Goal: Task Accomplishment & Management: Use online tool/utility

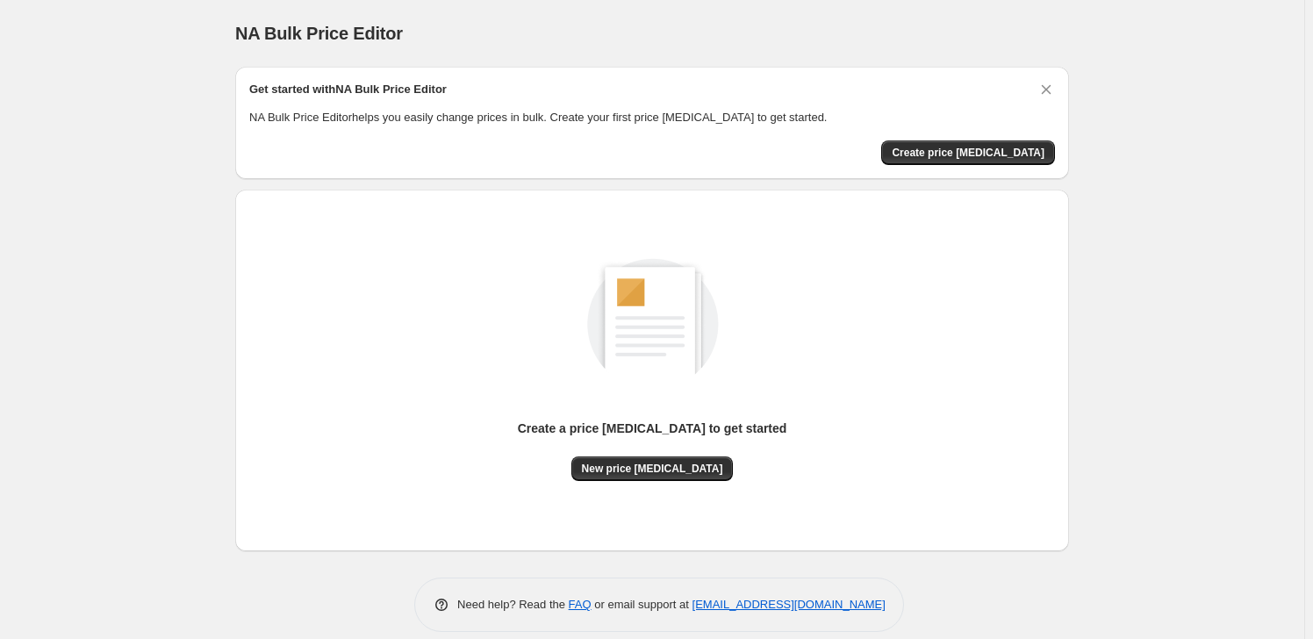
click at [959, 166] on div "Get started with NA Bulk Price Editor NA Bulk Price Editor helps you easily cha…" at bounding box center [652, 123] width 834 height 112
click at [956, 141] on button "Create price [MEDICAL_DATA]" at bounding box center [968, 152] width 174 height 25
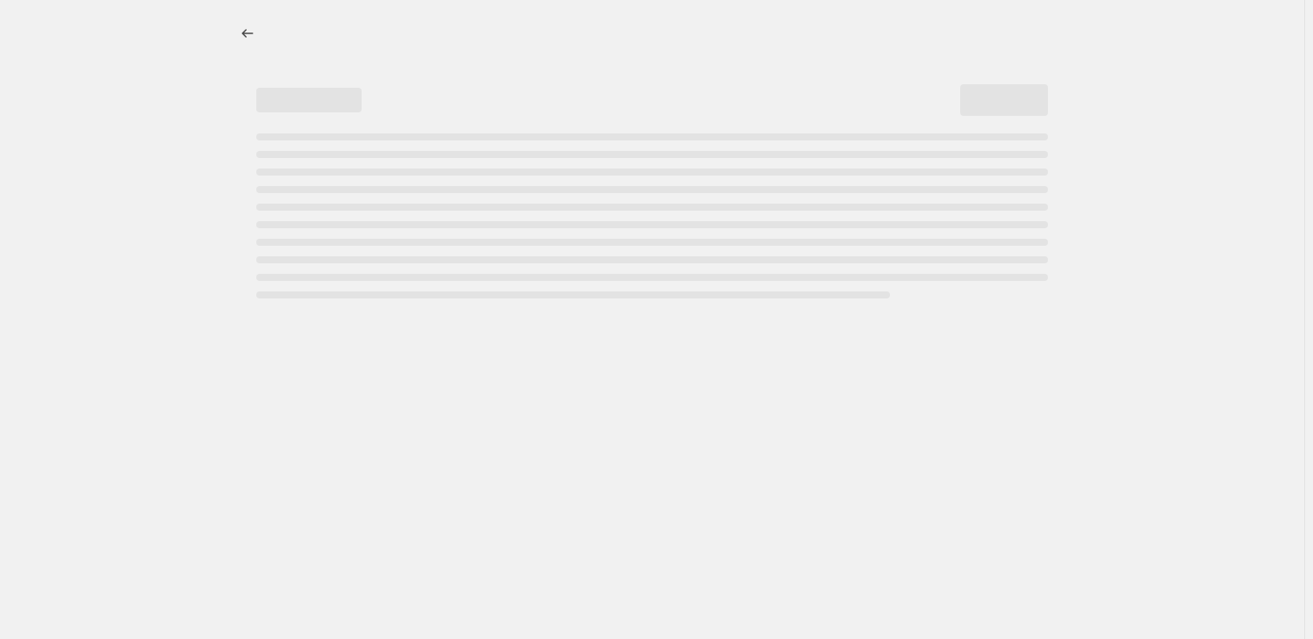
select select "percentage"
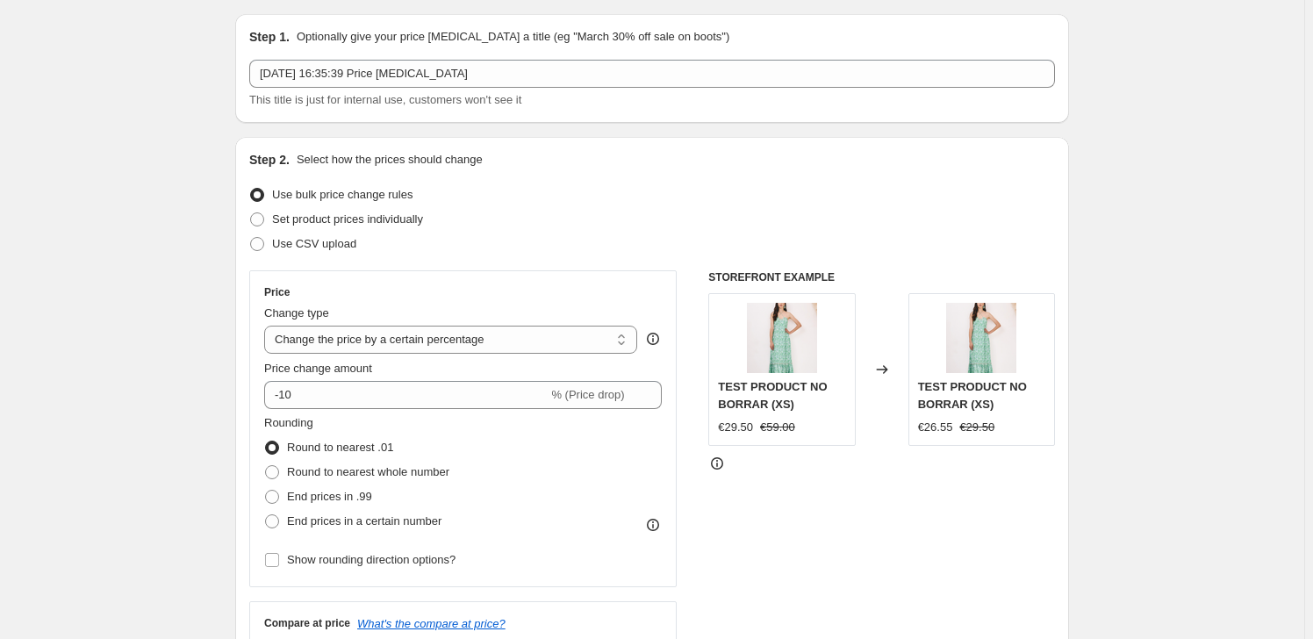
scroll to position [79, 0]
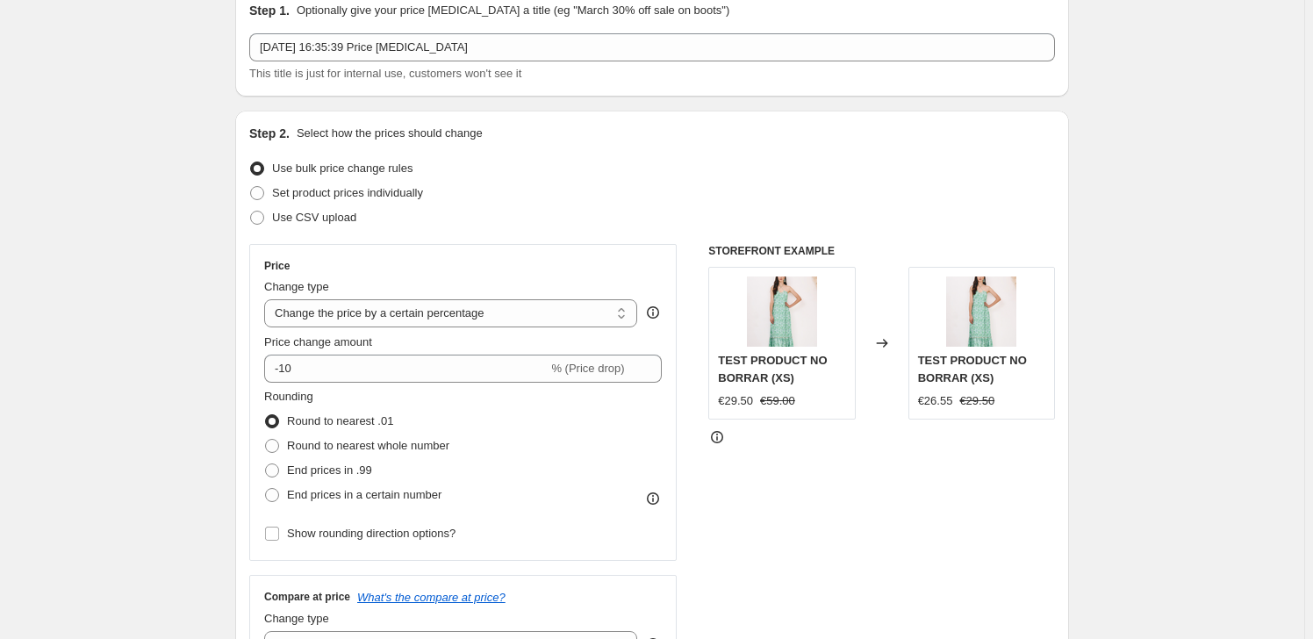
click at [302, 175] on span "Use bulk price change rules" at bounding box center [342, 167] width 140 height 13
click at [251, 162] on input "Use bulk price change rules" at bounding box center [250, 161] width 1 height 1
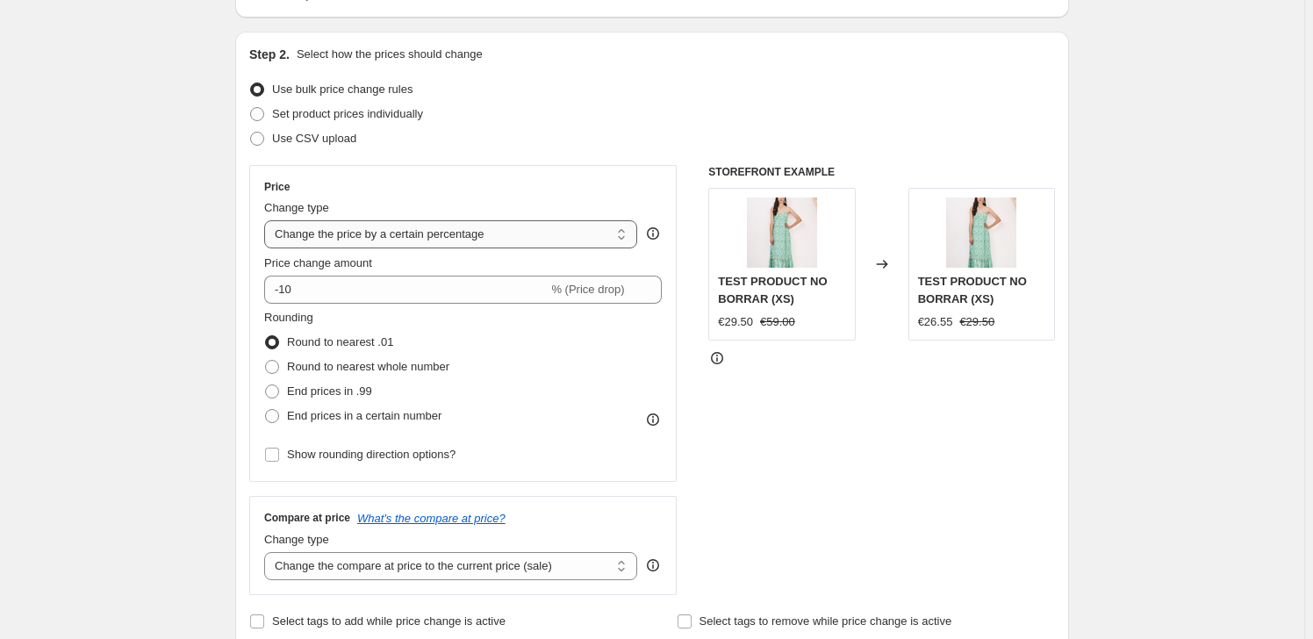
scroll to position [159, 0]
click at [482, 226] on select "Change the price to a certain amount Change the price by a certain amount Chang…" at bounding box center [450, 233] width 373 height 28
click at [483, 226] on select "Change the price to a certain amount Change the price by a certain amount Chang…" at bounding box center [450, 233] width 373 height 28
click at [268, 219] on select "Change the price to a certain amount Change the price by a certain amount Chang…" at bounding box center [450, 233] width 373 height 28
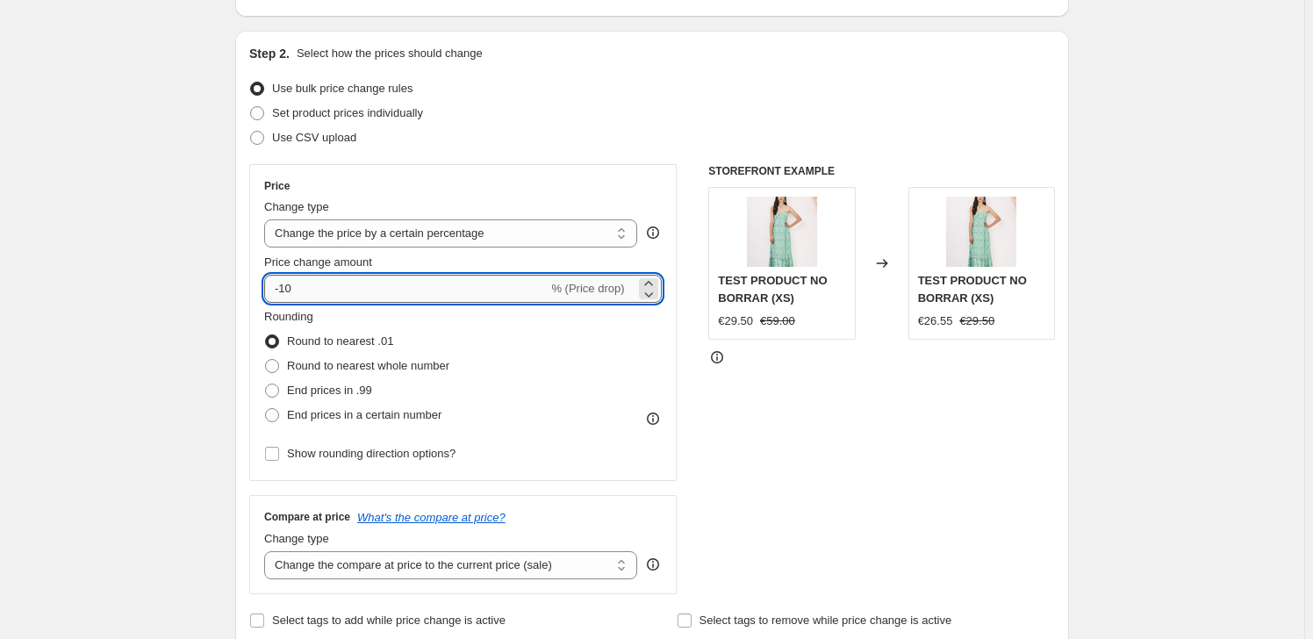
drag, startPoint x: 389, startPoint y: 296, endPoint x: 283, endPoint y: 290, distance: 106.3
click at [283, 290] on input "-10" at bounding box center [405, 289] width 283 height 28
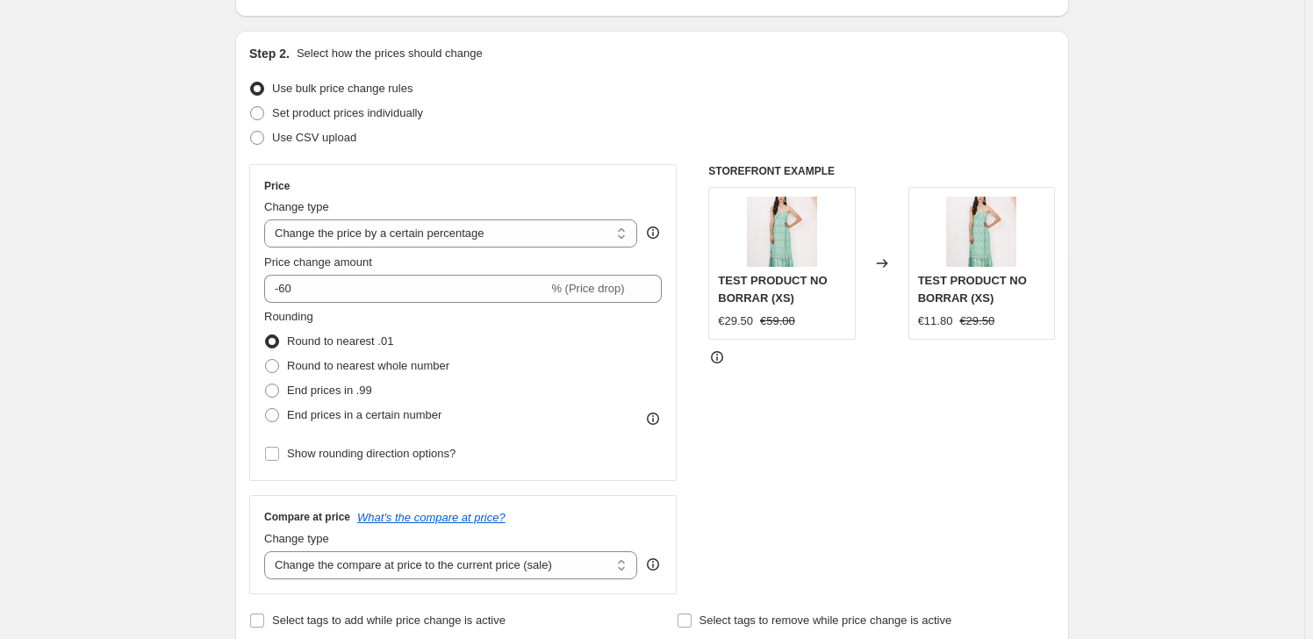
click at [859, 444] on div "STOREFRONT EXAMPLE TEST PRODUCT NO BORRAR (XS) €29.50 €59.00 Changed to TEST PR…" at bounding box center [881, 379] width 347 height 430
click at [856, 438] on div "STOREFRONT EXAMPLE TEST PRODUCT NO BORRAR (XS) €29.50 €59.00 Changed to TEST PR…" at bounding box center [881, 379] width 347 height 430
click at [854, 437] on div "STOREFRONT EXAMPLE TEST PRODUCT NO BORRAR (XS) €29.50 €59.00 Changed to TEST PR…" at bounding box center [881, 379] width 347 height 430
drag, startPoint x: 774, startPoint y: 323, endPoint x: 805, endPoint y: 329, distance: 31.3
click at [805, 329] on div "TEST PRODUCT NO BORRAR (XS) €29.50 €59.00" at bounding box center [781, 263] width 147 height 153
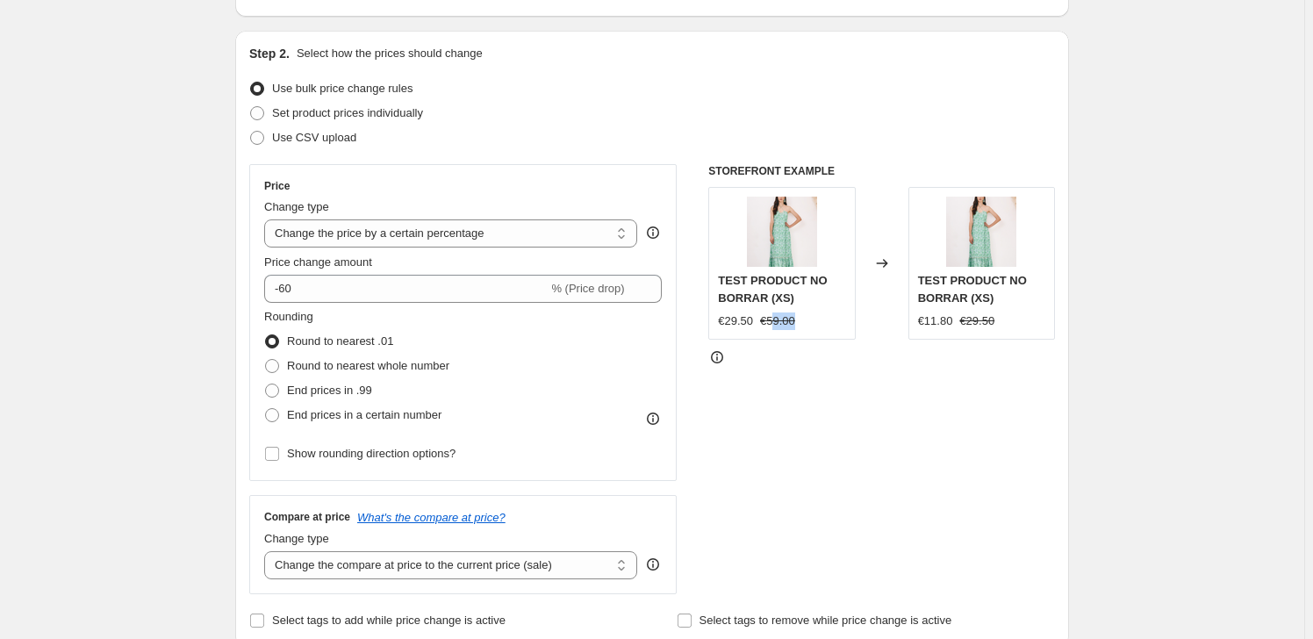
click at [819, 323] on div "€29.50 €59.00" at bounding box center [781, 321] width 127 height 18
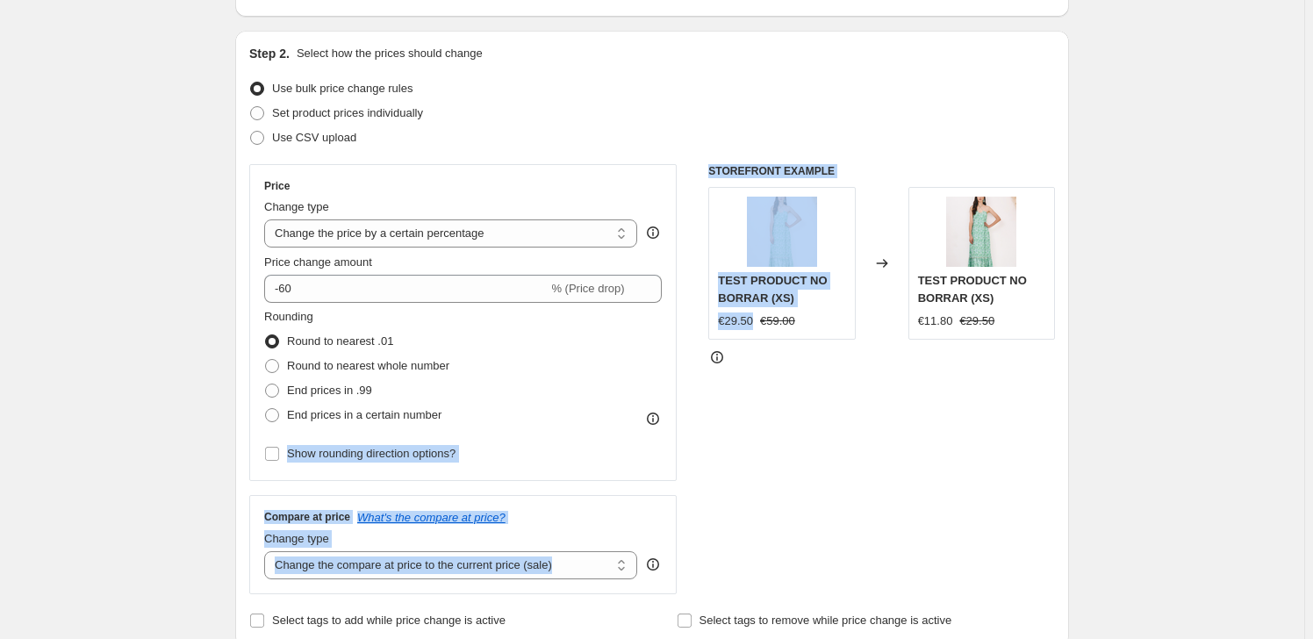
drag, startPoint x: 754, startPoint y: 327, endPoint x: 692, endPoint y: 326, distance: 61.4
click at [692, 326] on div "Price Change type Change the price to a certain amount Change the price by a ce…" at bounding box center [651, 379] width 805 height 430
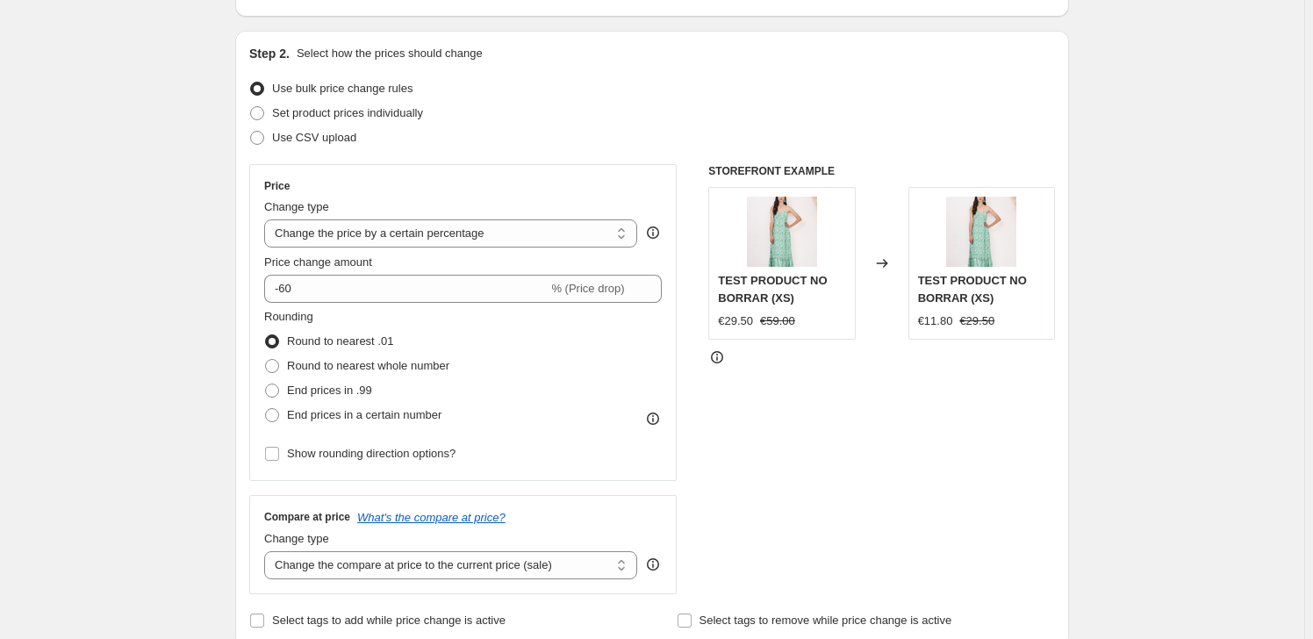
click at [845, 348] on div at bounding box center [881, 357] width 347 height 18
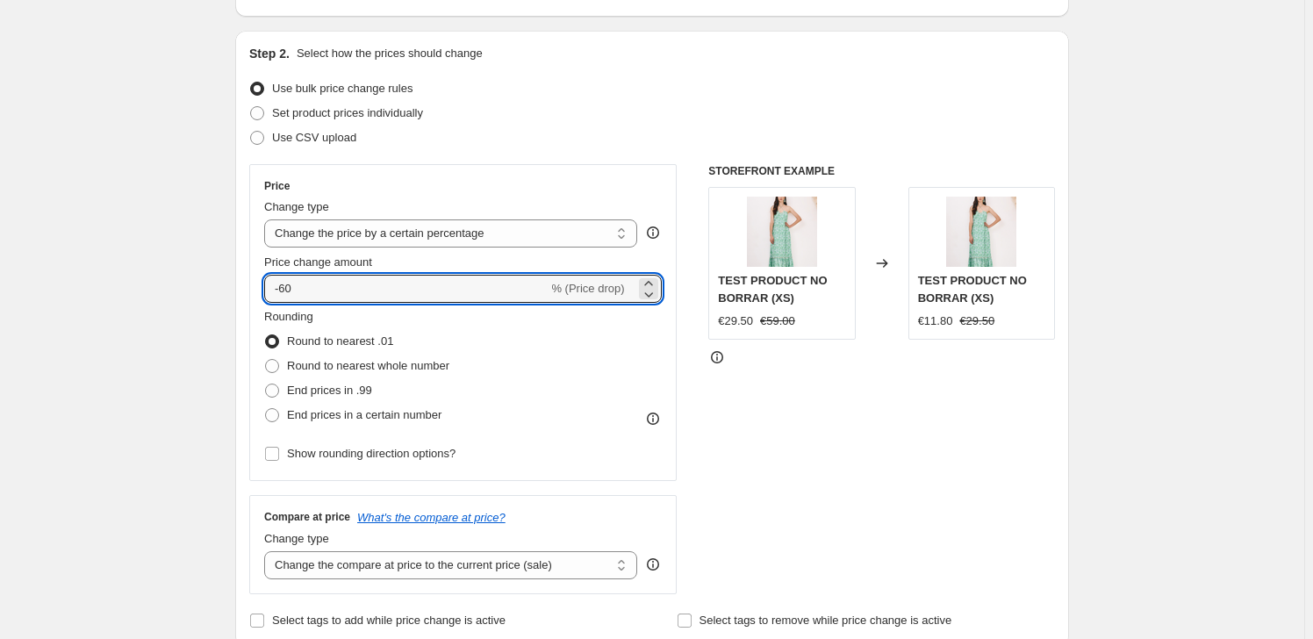
drag, startPoint x: 442, startPoint y: 285, endPoint x: 219, endPoint y: 261, distance: 224.1
type input "6"
type input "-60"
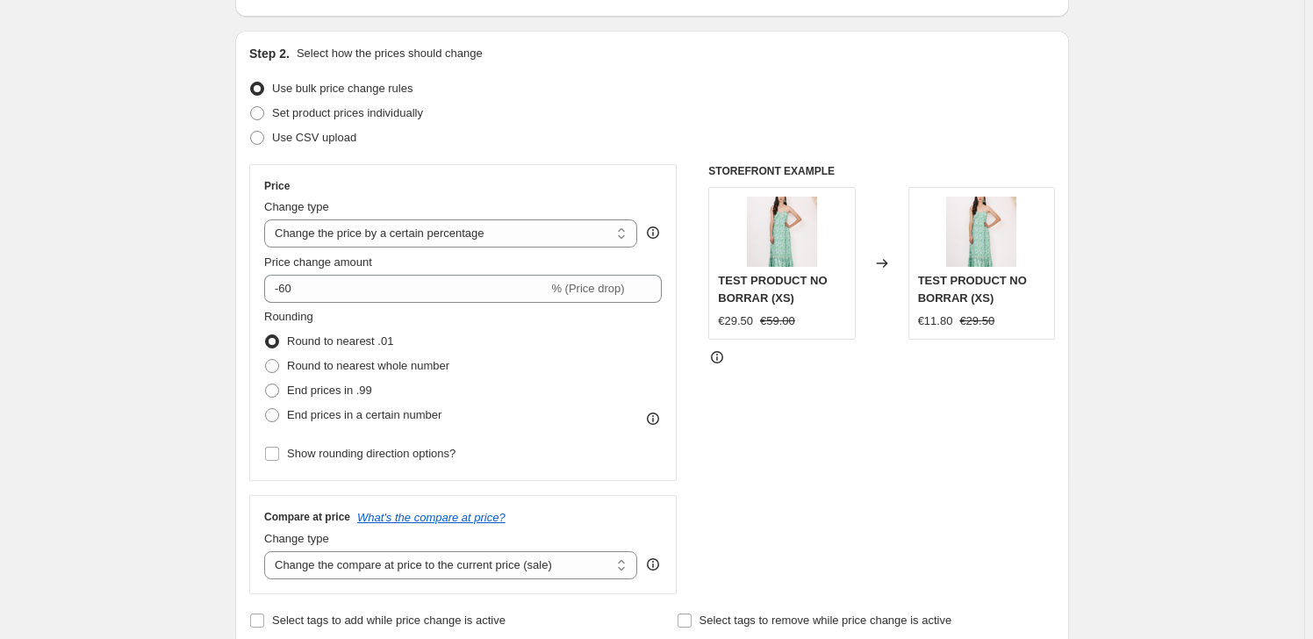
click at [351, 368] on span "Round to nearest whole number" at bounding box center [368, 365] width 162 height 13
click at [266, 360] on input "Round to nearest whole number" at bounding box center [265, 359] width 1 height 1
radio input "true"
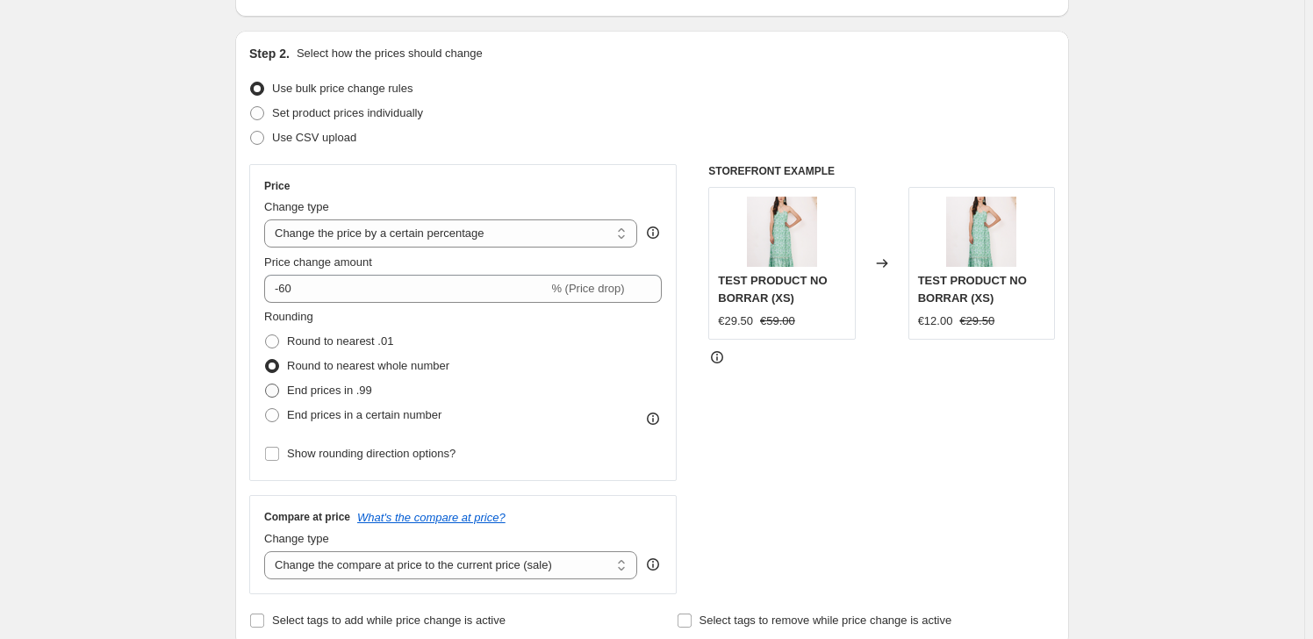
click at [346, 383] on span "End prices in .99" at bounding box center [329, 389] width 85 height 13
click at [266, 383] on input "End prices in .99" at bounding box center [265, 383] width 1 height 1
radio input "true"
click at [340, 408] on span "End prices in a certain number" at bounding box center [364, 414] width 154 height 13
click at [266, 408] on input "End prices in a certain number" at bounding box center [265, 408] width 1 height 1
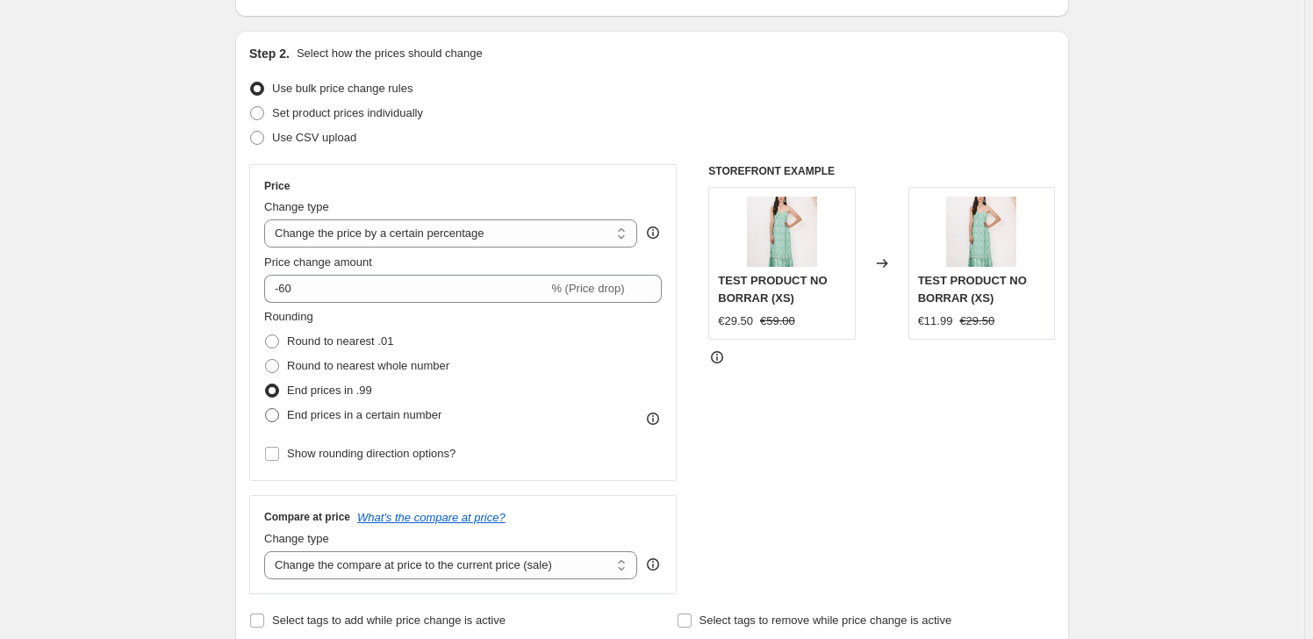
radio input "true"
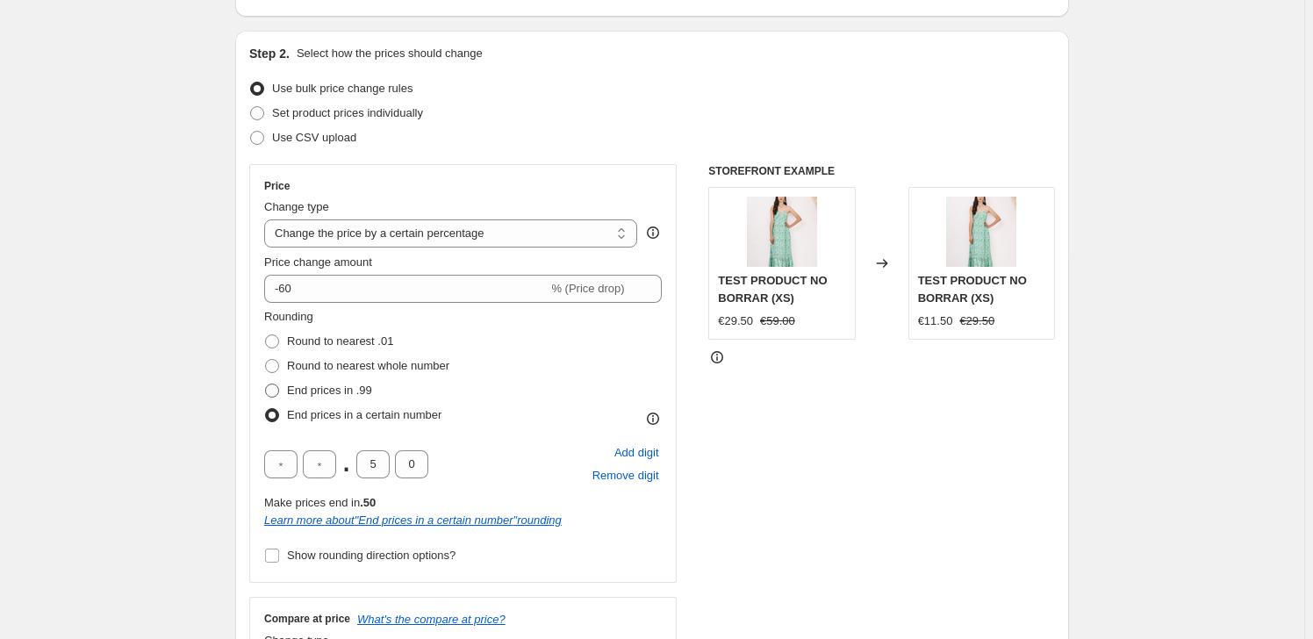
click at [333, 391] on span "End prices in .99" at bounding box center [329, 389] width 85 height 13
click at [266, 384] on input "End prices in .99" at bounding box center [265, 383] width 1 height 1
radio input "true"
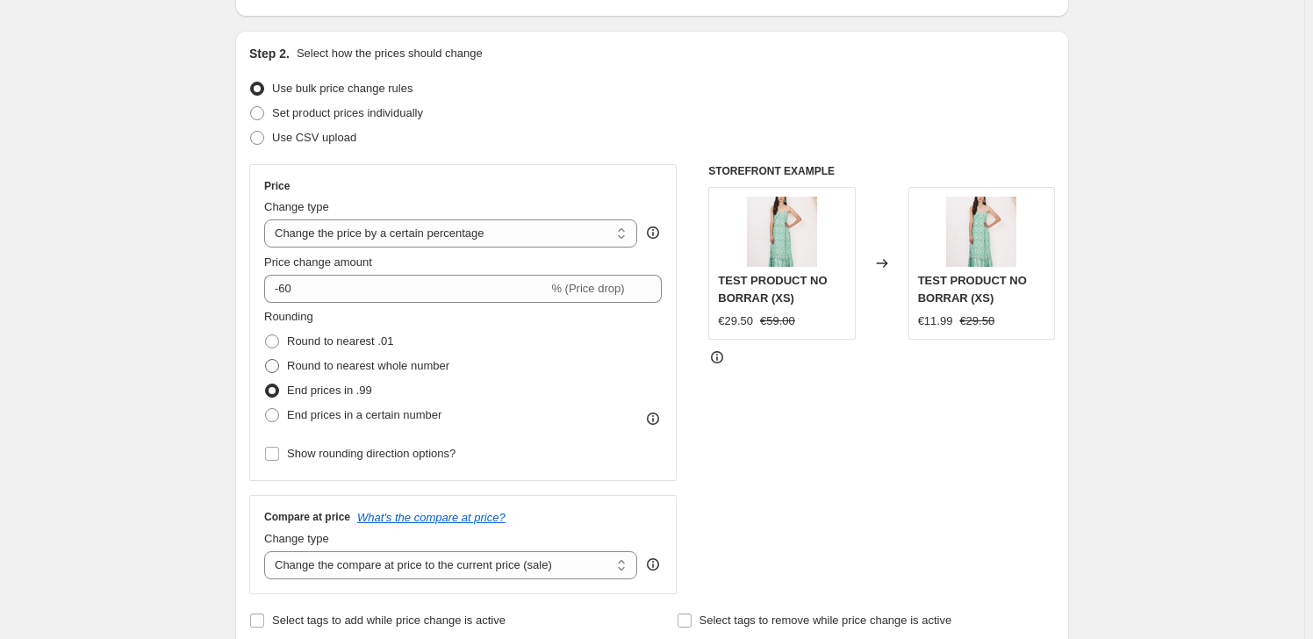
click at [330, 354] on label "Round to nearest whole number" at bounding box center [356, 366] width 185 height 25
click at [266, 359] on input "Round to nearest whole number" at bounding box center [265, 359] width 1 height 1
radio input "true"
drag, startPoint x: 329, startPoint y: 341, endPoint x: 332, endPoint y: 370, distance: 29.1
click at [330, 342] on span "Round to nearest .01" at bounding box center [340, 340] width 106 height 13
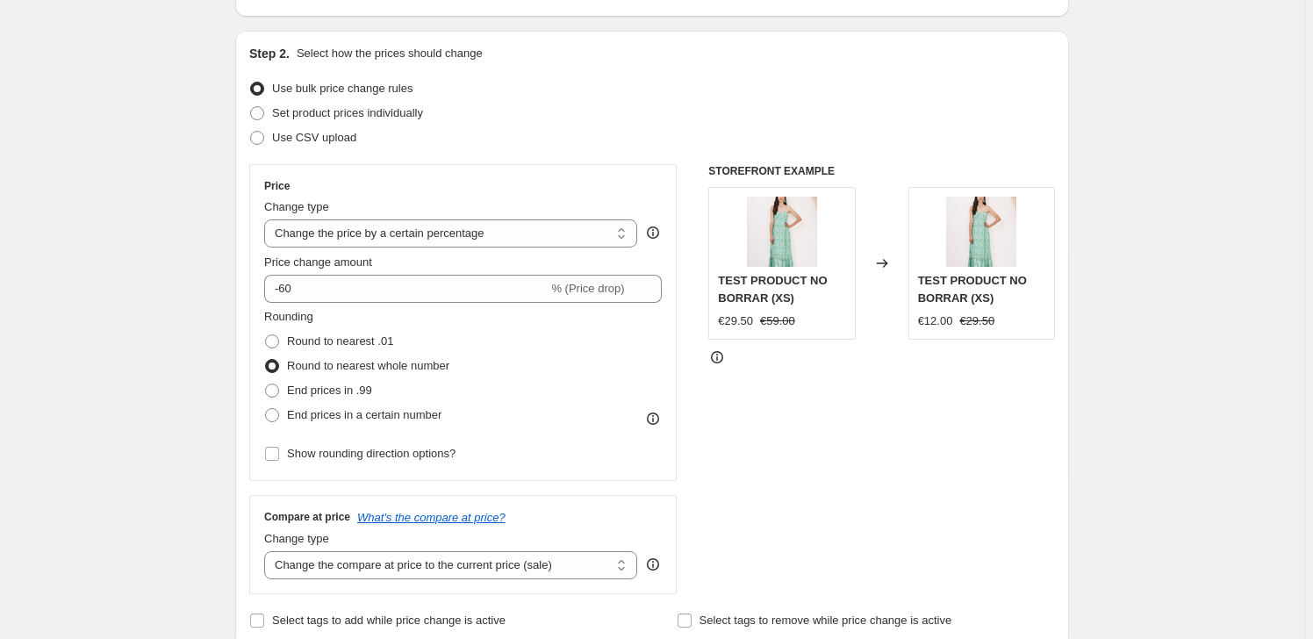
click at [266, 335] on input "Round to nearest .01" at bounding box center [265, 334] width 1 height 1
radio input "true"
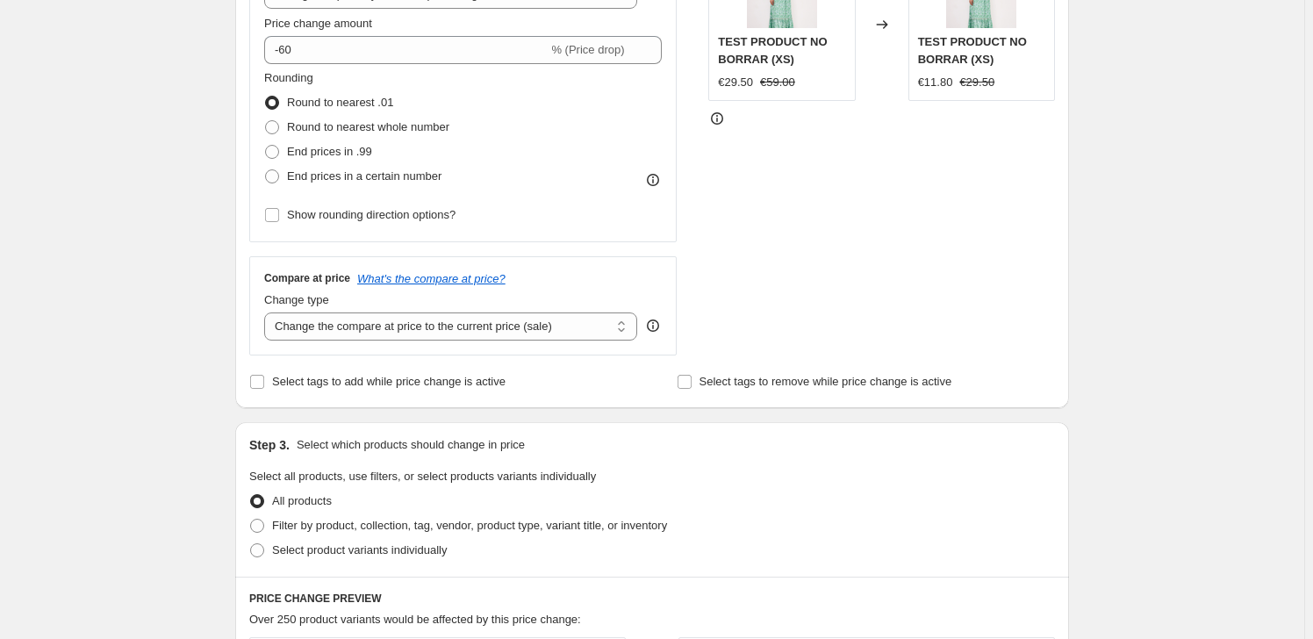
scroll to position [478, 0]
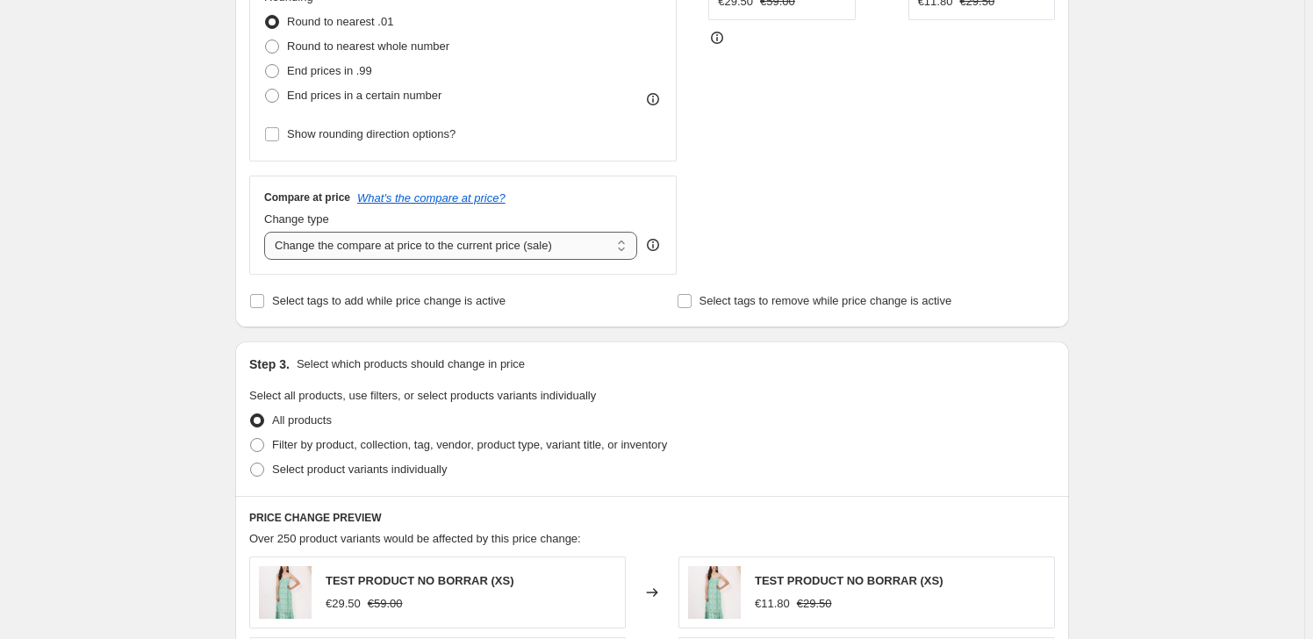
click at [368, 253] on select "Change the compare at price to the current price (sale) Change the compare at p…" at bounding box center [450, 246] width 373 height 28
click at [914, 227] on div "STOREFRONT EXAMPLE TEST PRODUCT NO BORRAR (XS) €29.50 €59.00 Changed to TEST PR…" at bounding box center [881, 60] width 347 height 430
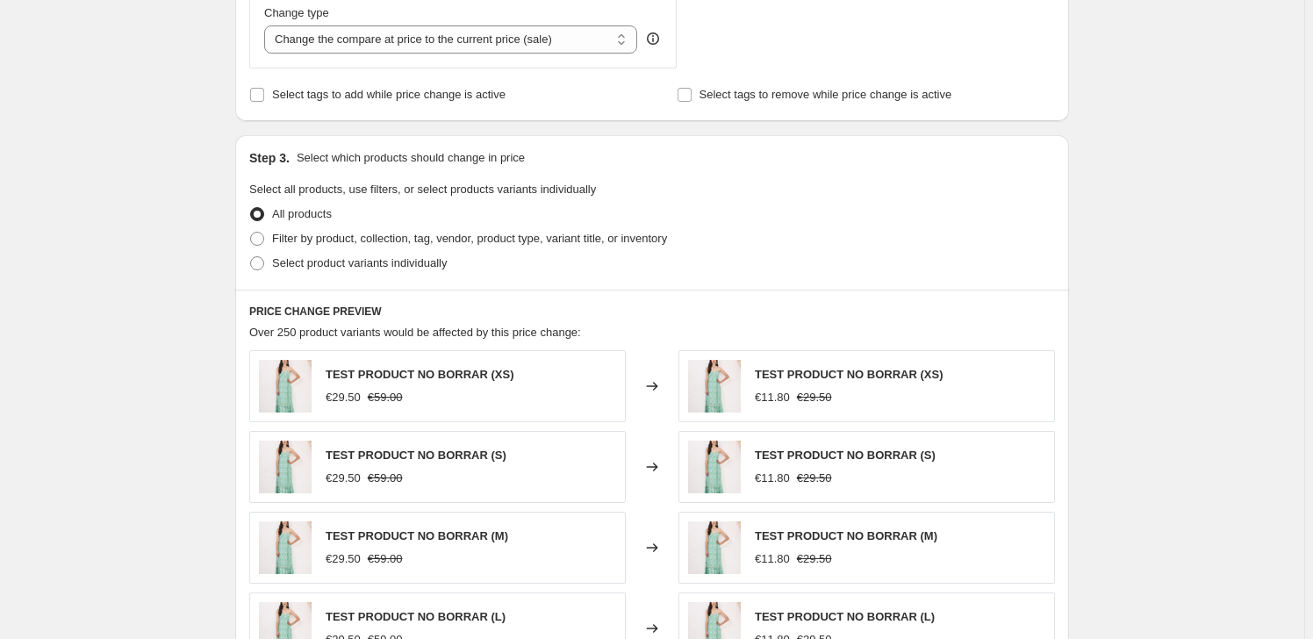
scroll to position [718, 0]
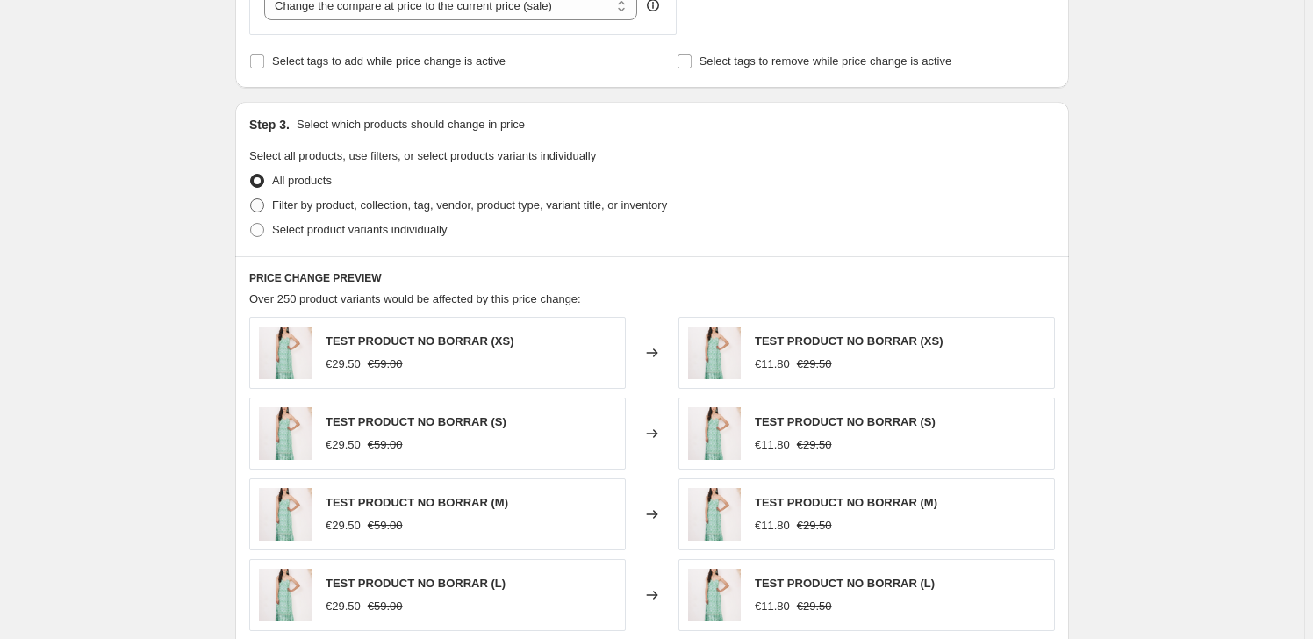
click at [320, 204] on span "Filter by product, collection, tag, vendor, product type, variant title, or inv…" at bounding box center [469, 204] width 395 height 13
click at [251, 199] on input "Filter by product, collection, tag, vendor, product type, variant title, or inv…" at bounding box center [250, 198] width 1 height 1
radio input "true"
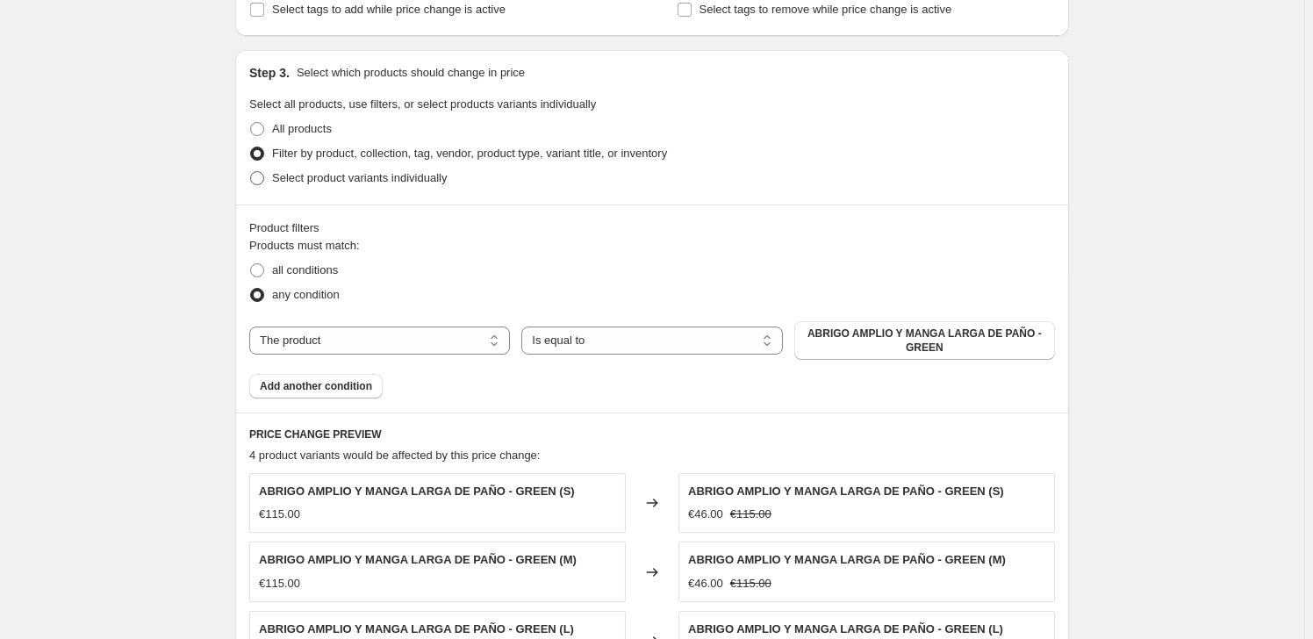
scroll to position [798, 0]
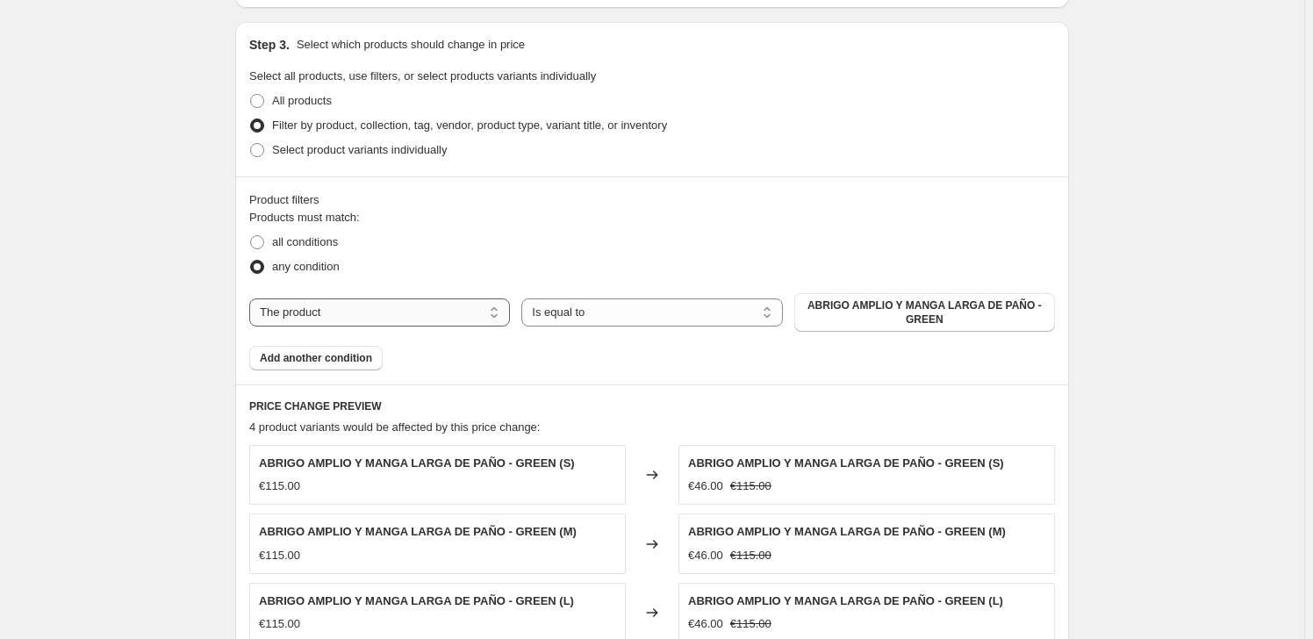
click at [397, 318] on select "The product The product's collection The product's tag The product's vendor The…" at bounding box center [379, 312] width 261 height 28
drag, startPoint x: 410, startPoint y: 313, endPoint x: 526, endPoint y: 293, distance: 117.6
click at [410, 313] on select "The product The product's collection The product's tag The product's vendor The…" at bounding box center [379, 312] width 261 height 28
click at [562, 294] on div "The product The product's collection The product's tag The product's vendor The…" at bounding box center [651, 312] width 805 height 39
click at [569, 308] on select "Is equal to Is not equal to" at bounding box center [651, 312] width 261 height 28
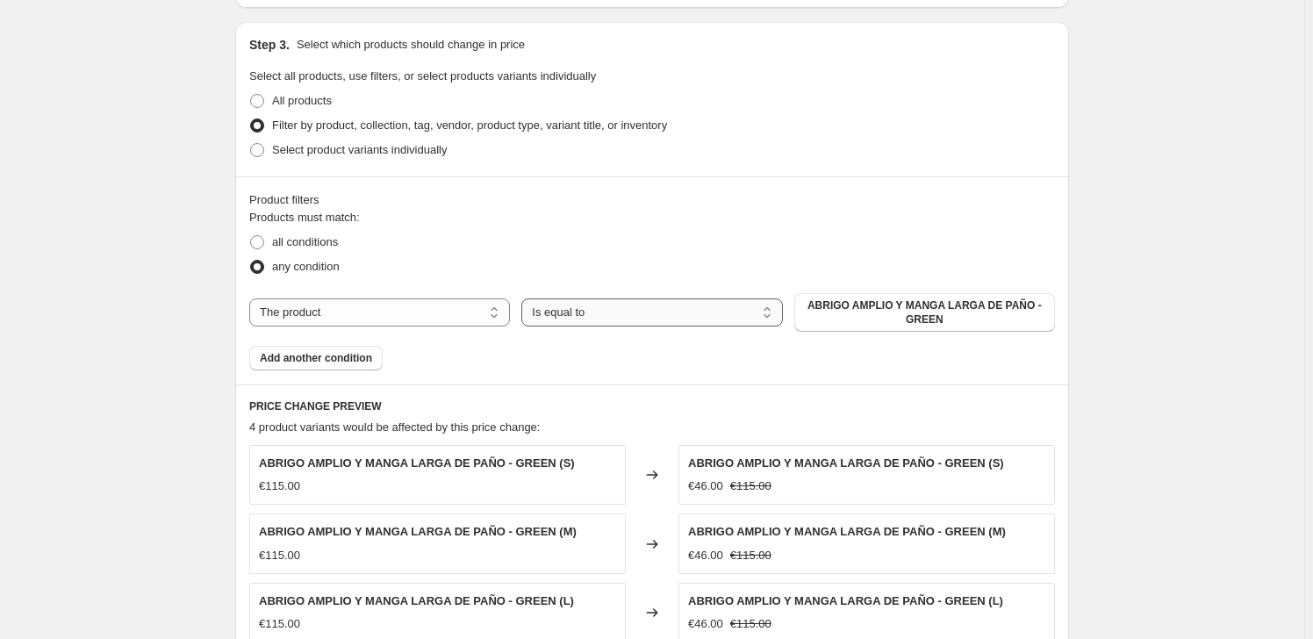
drag, startPoint x: 570, startPoint y: 304, endPoint x: 580, endPoint y: 300, distance: 10.3
click at [570, 304] on select "Is equal to Is not equal to" at bounding box center [651, 312] width 261 height 28
click at [277, 316] on select "The product The product's collection The product's tag The product's vendor The…" at bounding box center [379, 312] width 261 height 28
select select "collection"
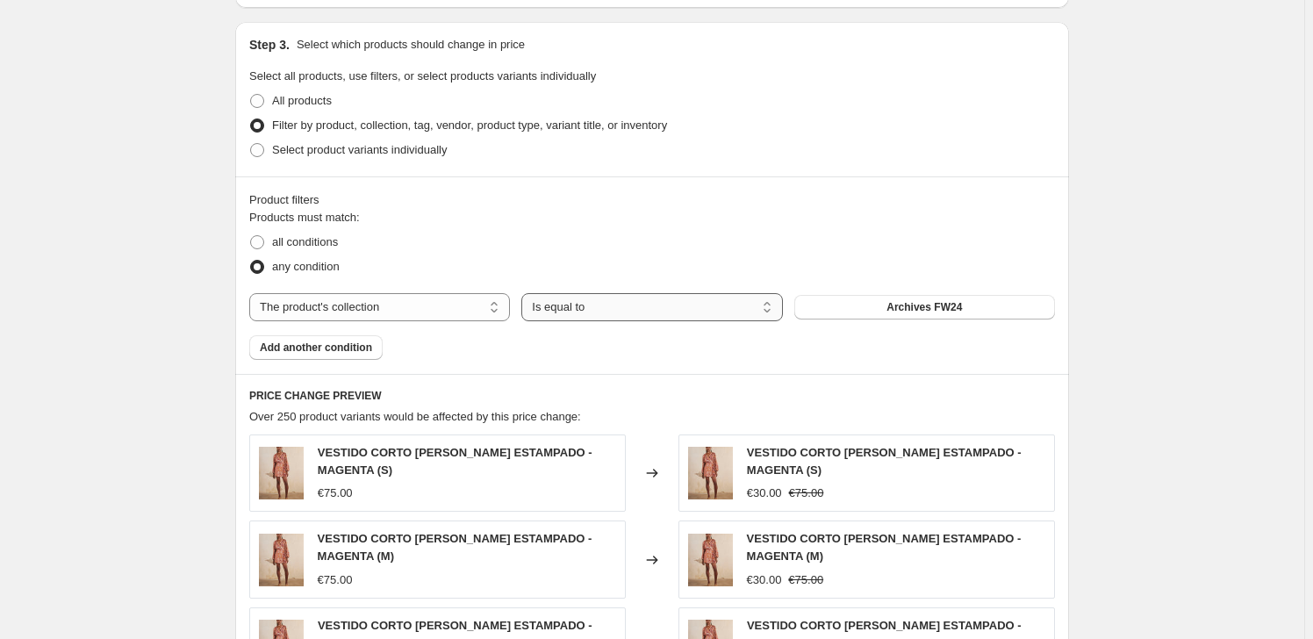
click at [586, 317] on select "Is equal to Is not equal to" at bounding box center [651, 307] width 261 height 28
click at [1027, 297] on button "Archives FW24" at bounding box center [924, 307] width 261 height 25
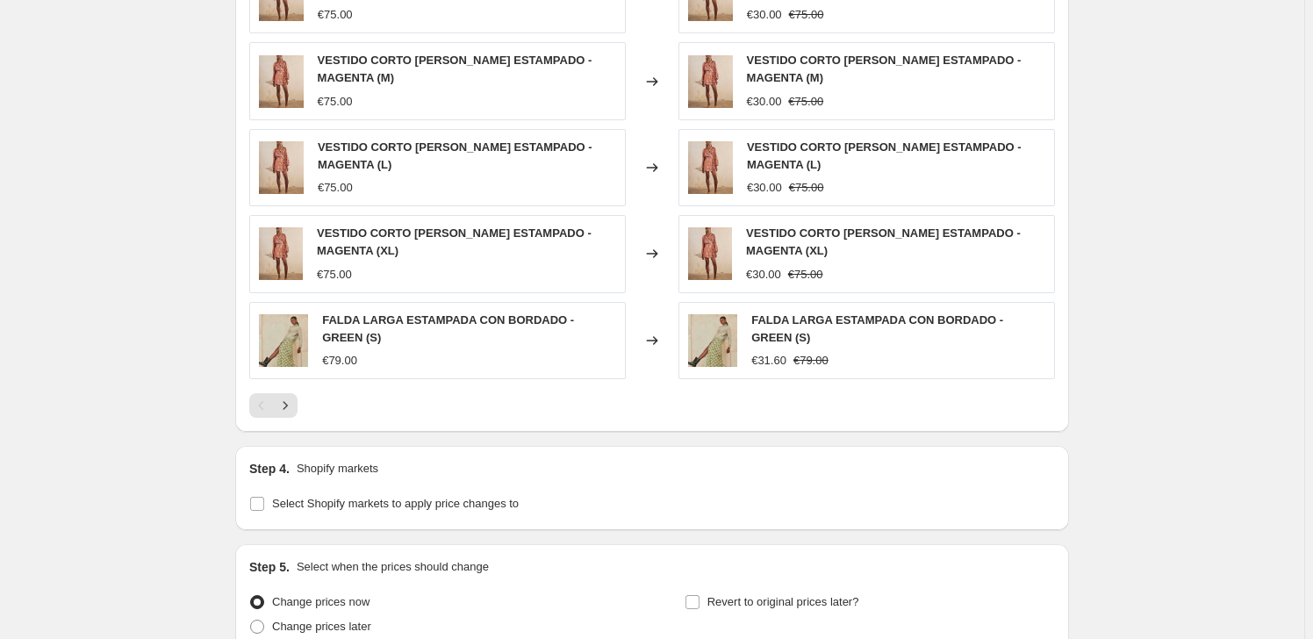
scroll to position [1196, 0]
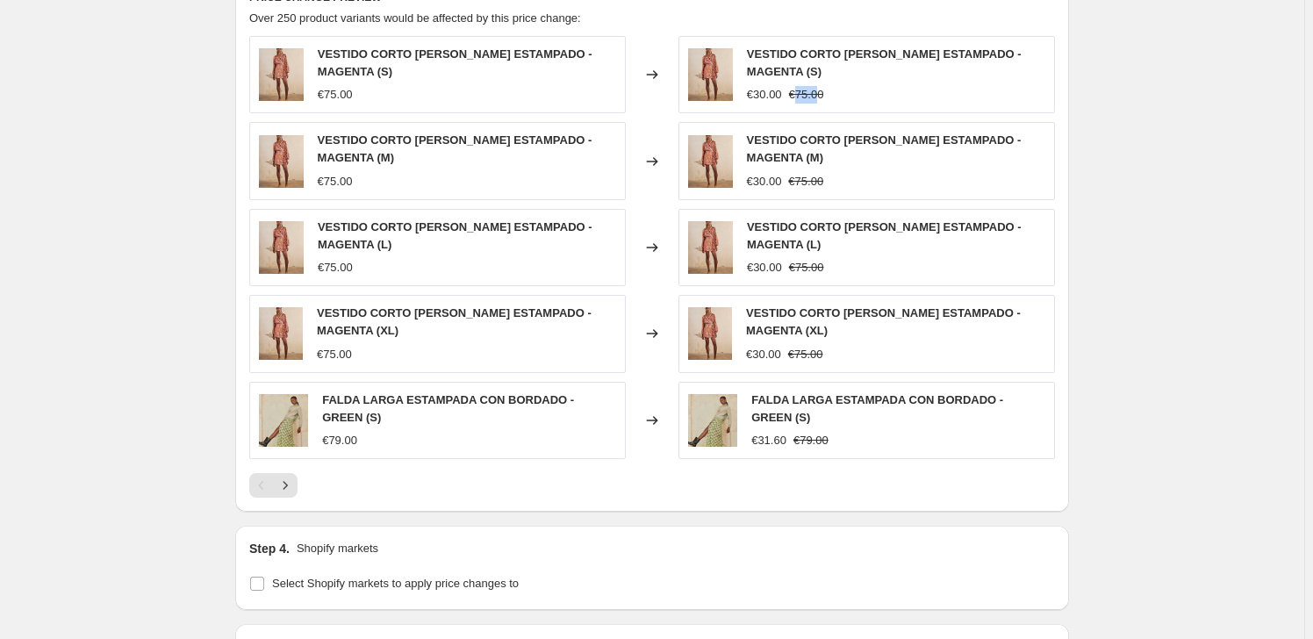
drag, startPoint x: 806, startPoint y: 92, endPoint x: 507, endPoint y: 104, distance: 299.4
click at [824, 92] on strike "€75.00" at bounding box center [806, 95] width 35 height 18
drag, startPoint x: 322, startPoint y: 96, endPoint x: 339, endPoint y: 96, distance: 16.7
click at [339, 96] on div "VESTIDO CORTO [PERSON_NAME] ESTAMPADO - MAGENTA (S) €75.00" at bounding box center [437, 74] width 376 height 77
drag, startPoint x: 760, startPoint y: 97, endPoint x: 778, endPoint y: 91, distance: 19.2
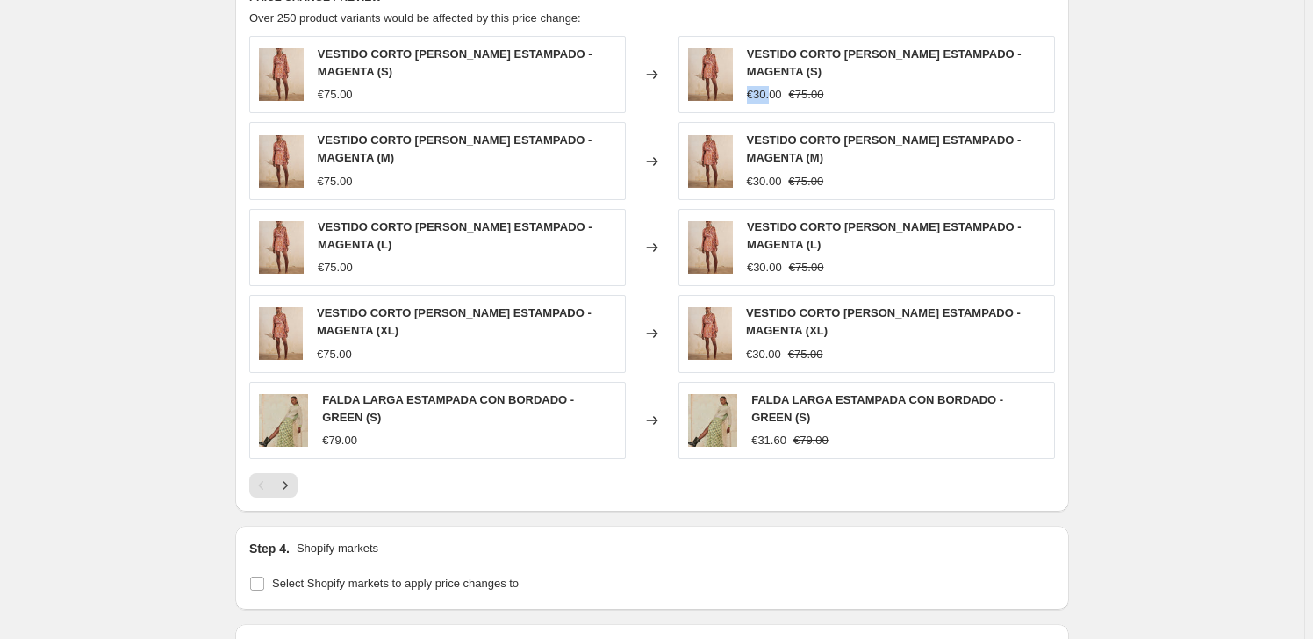
click at [778, 91] on div "€30.00" at bounding box center [764, 95] width 35 height 18
drag, startPoint x: 795, startPoint y: 90, endPoint x: 833, endPoint y: 80, distance: 39.2
click at [833, 80] on div "VESTIDO CORTO [PERSON_NAME] ESTAMPADO - MAGENTA (S) €30.00 €75.00" at bounding box center [896, 75] width 298 height 58
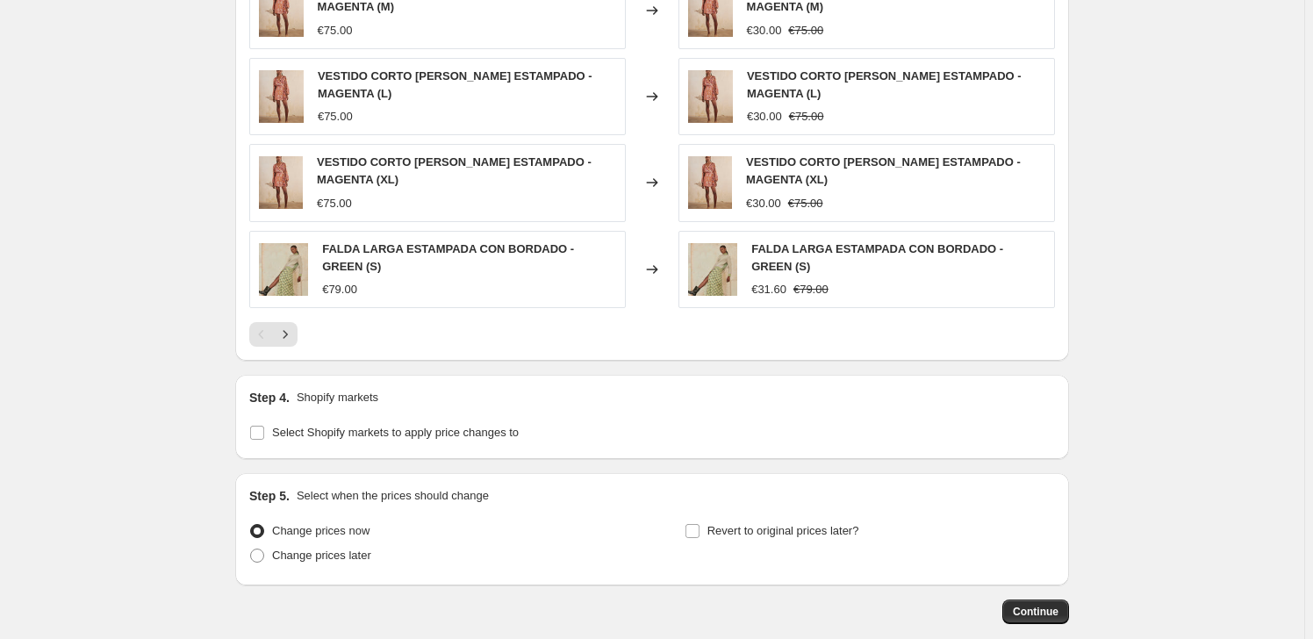
scroll to position [1356, 0]
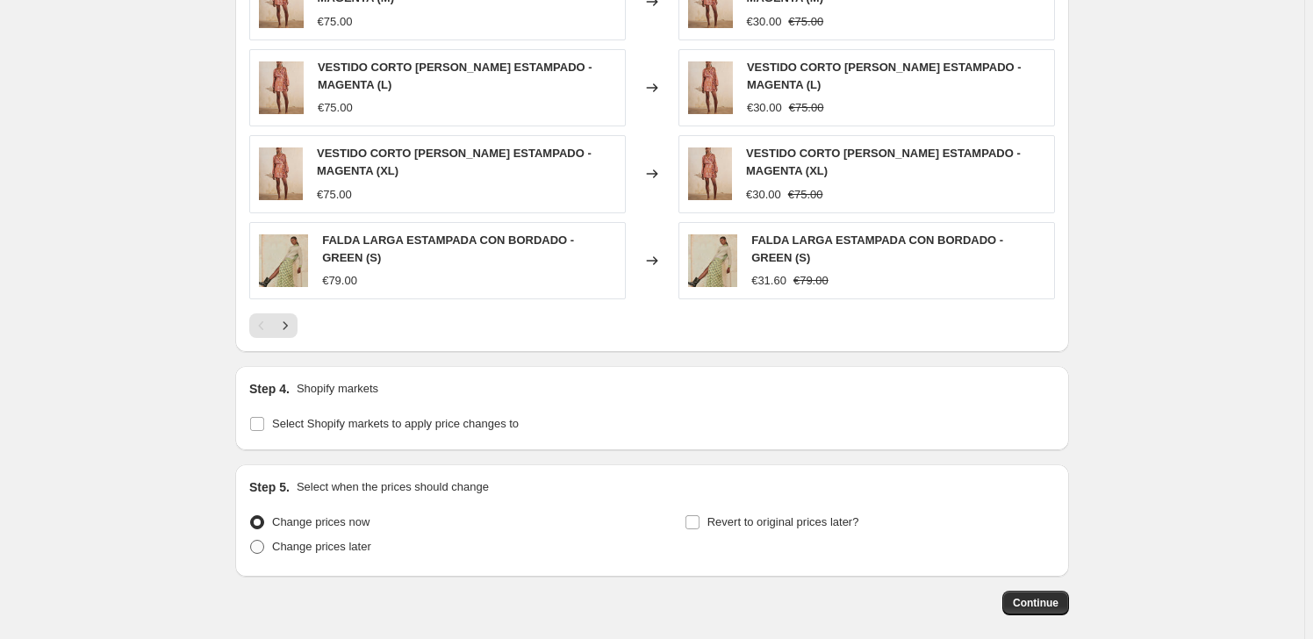
click at [325, 557] on label "Change prices later" at bounding box center [310, 546] width 122 height 25
click at [251, 540] on input "Change prices later" at bounding box center [250, 540] width 1 height 1
radio input "true"
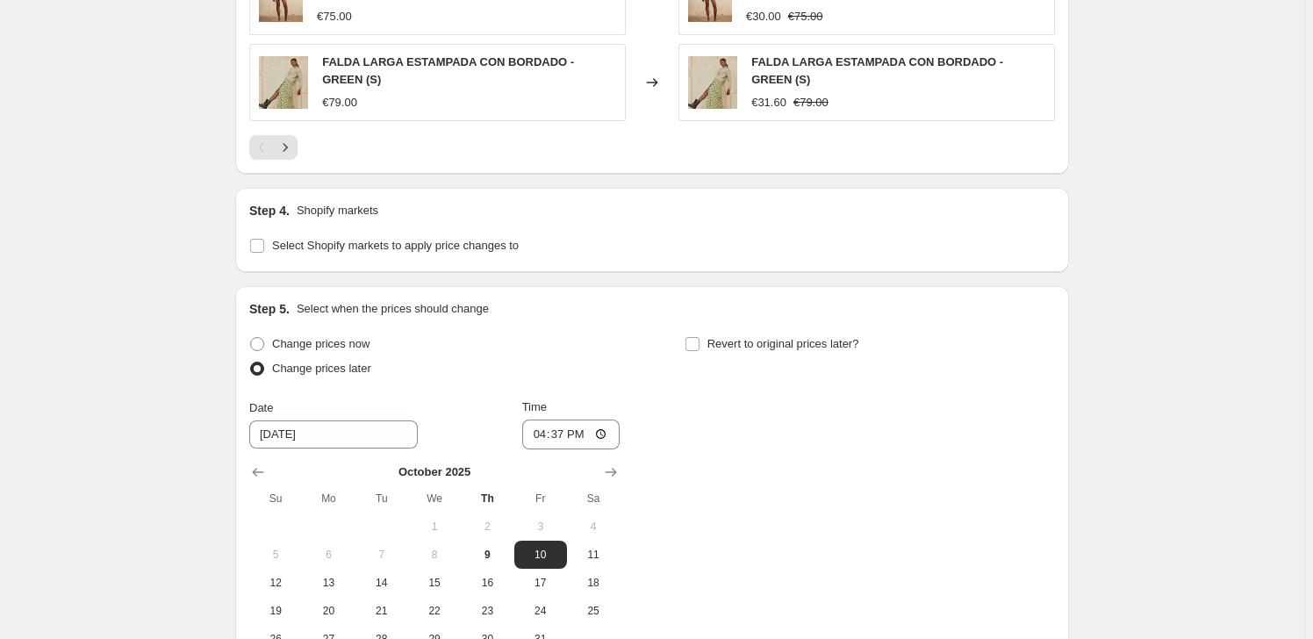
scroll to position [1737, 0]
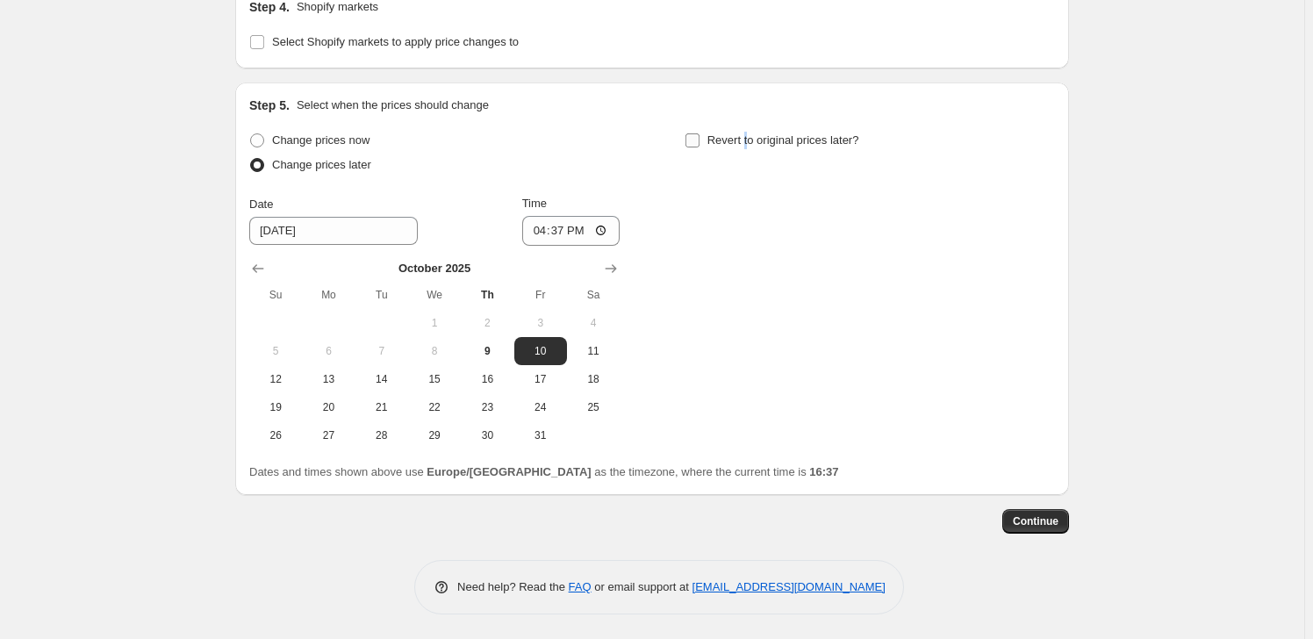
click at [748, 133] on span "Revert to original prices later?" at bounding box center [783, 139] width 152 height 13
click at [737, 133] on span "Revert to original prices later?" at bounding box center [783, 139] width 152 height 13
click at [699, 133] on input "Revert to original prices later?" at bounding box center [692, 140] width 14 height 14
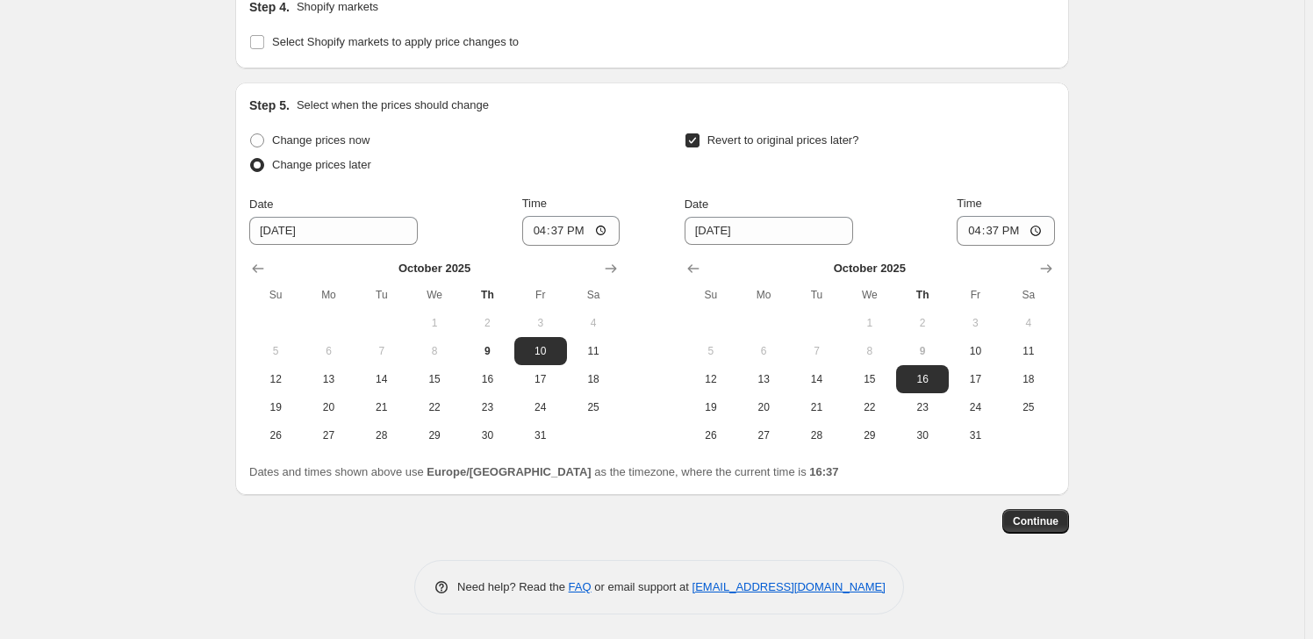
click at [737, 133] on span "Revert to original prices later?" at bounding box center [783, 139] width 152 height 13
click at [699, 133] on input "Revert to original prices later?" at bounding box center [692, 140] width 14 height 14
checkbox input "false"
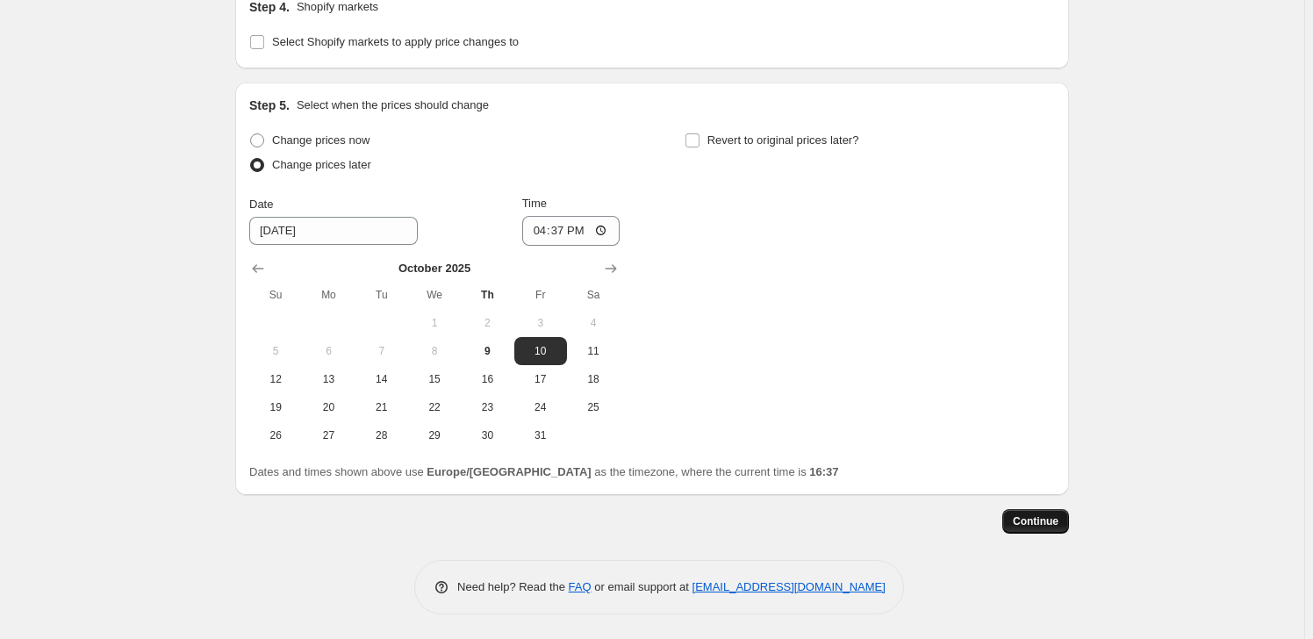
click at [1046, 519] on span "Continue" at bounding box center [1035, 521] width 46 height 14
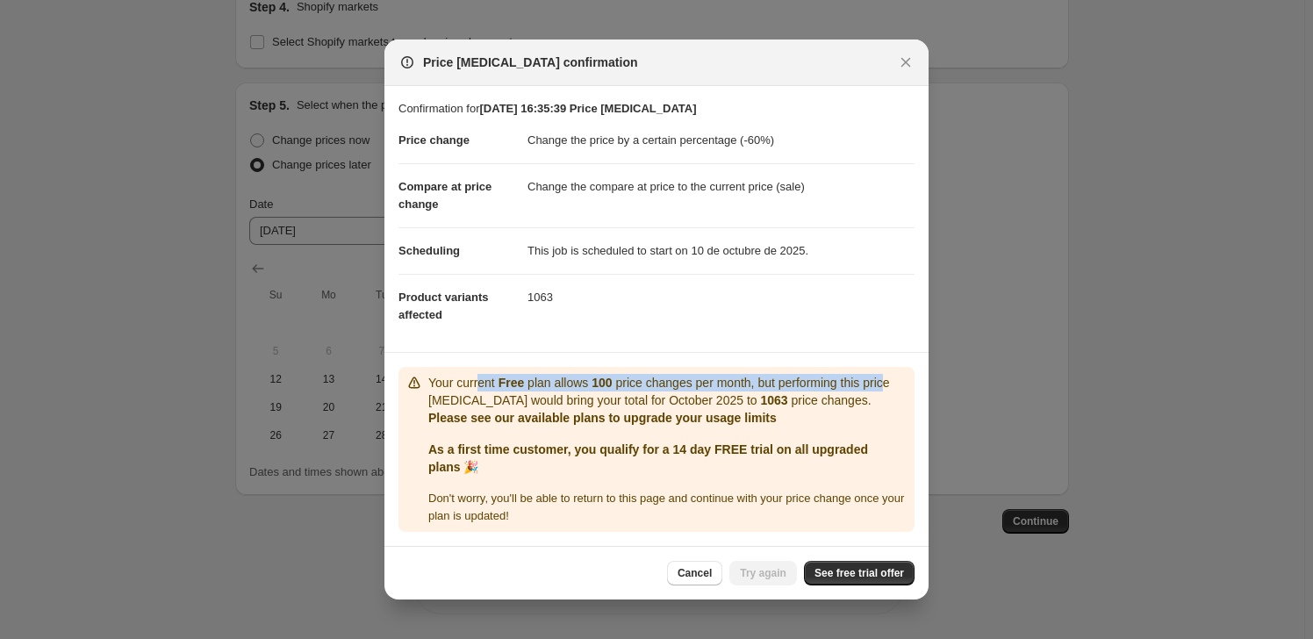
drag, startPoint x: 486, startPoint y: 386, endPoint x: 885, endPoint y: 361, distance: 400.0
click at [885, 361] on section "Your current Free plan allows 100 price changes per month, but performing this …" at bounding box center [656, 449] width 544 height 193
drag, startPoint x: 875, startPoint y: 399, endPoint x: 610, endPoint y: 373, distance: 266.3
click at [874, 399] on p "Your current Free plan allows 100 price changes per month, but performing this …" at bounding box center [667, 391] width 479 height 35
click at [908, 63] on icon "Close" at bounding box center [906, 63] width 18 height 18
